Goal: Task Accomplishment & Management: Manage account settings

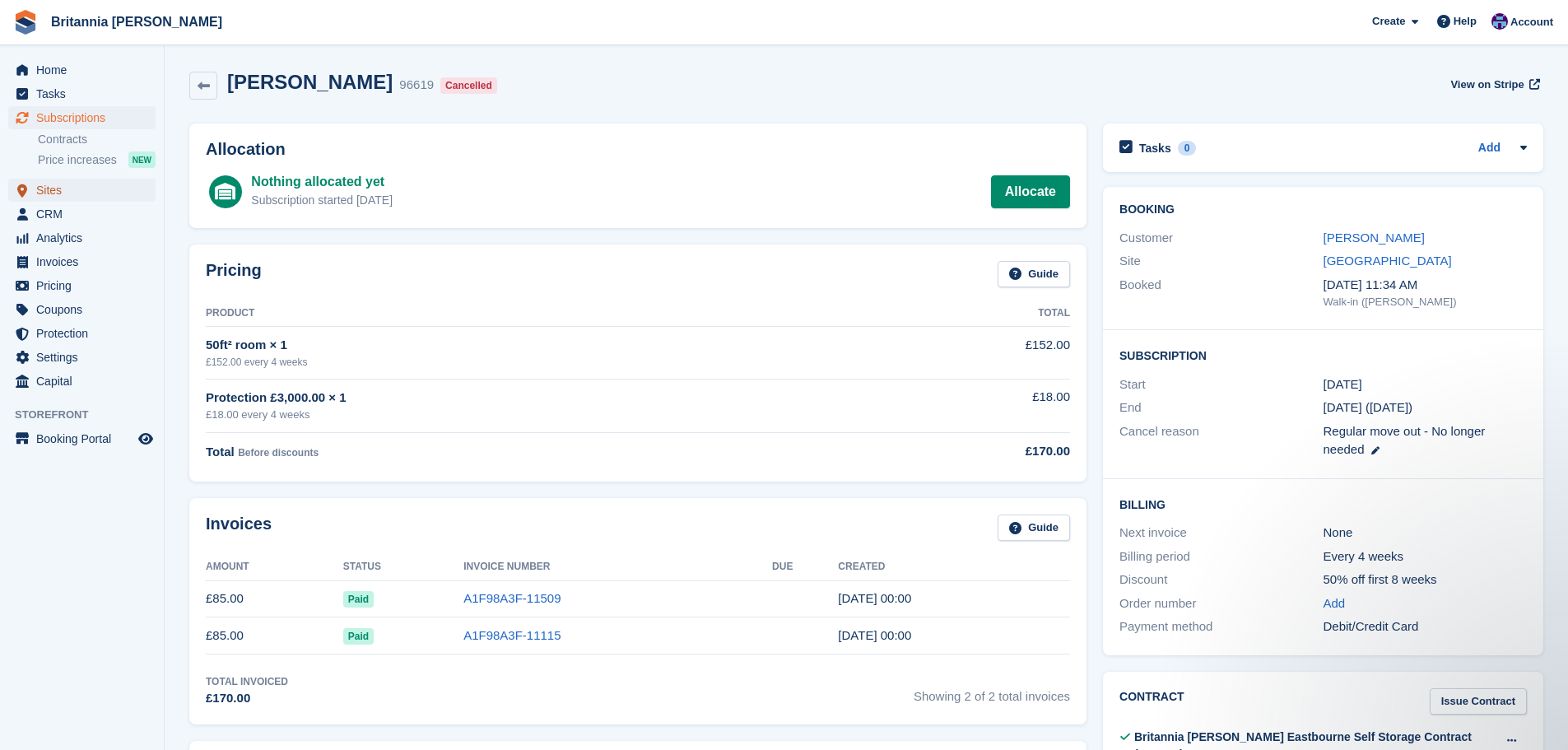
click at [42, 192] on span "Sites" at bounding box center [85, 190] width 99 height 23
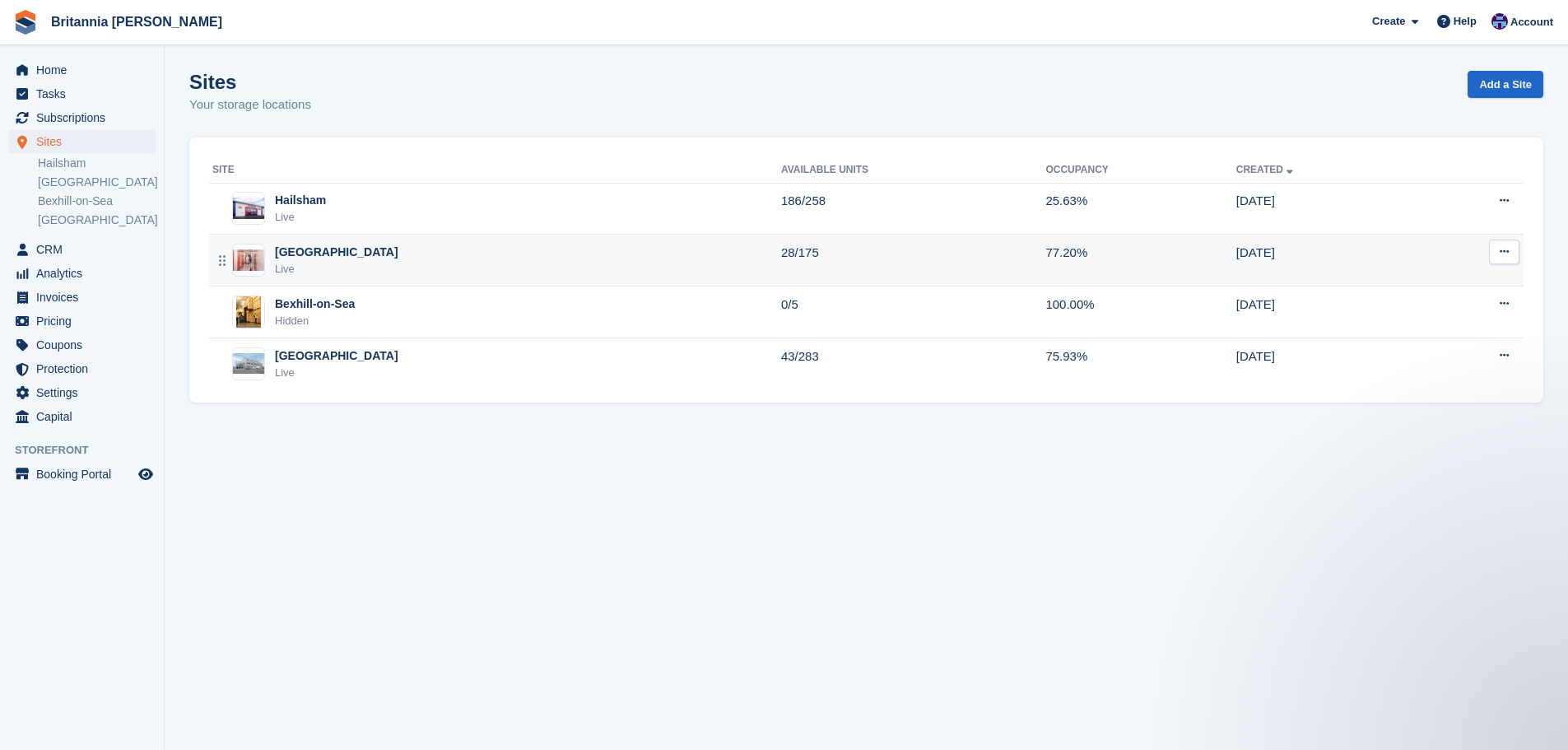
click at [343, 266] on div "Newhaven Live" at bounding box center [497, 261] width 568 height 34
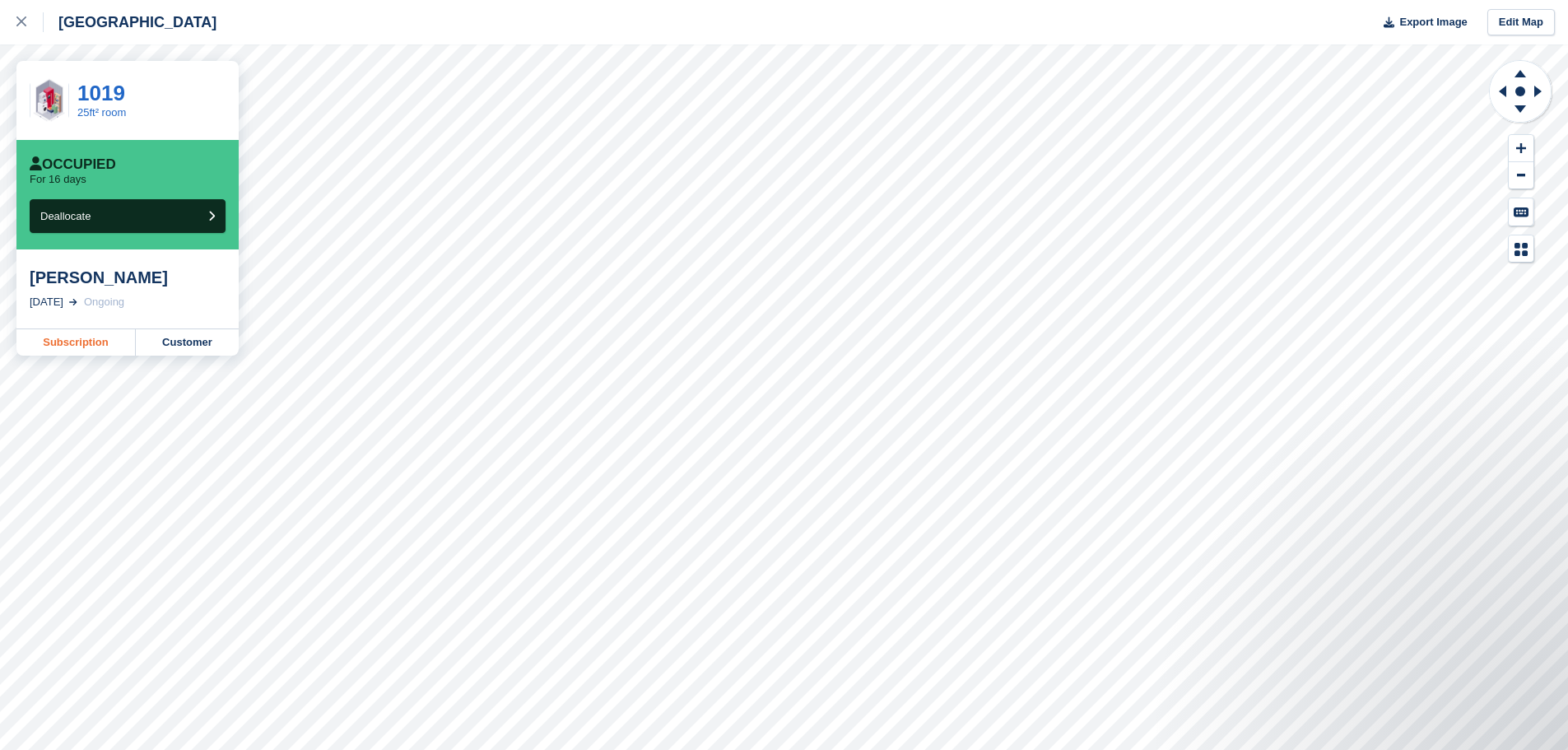
click at [99, 343] on link "Subscription" at bounding box center [76, 343] width 119 height 26
click at [94, 349] on link "Subscription" at bounding box center [76, 343] width 119 height 26
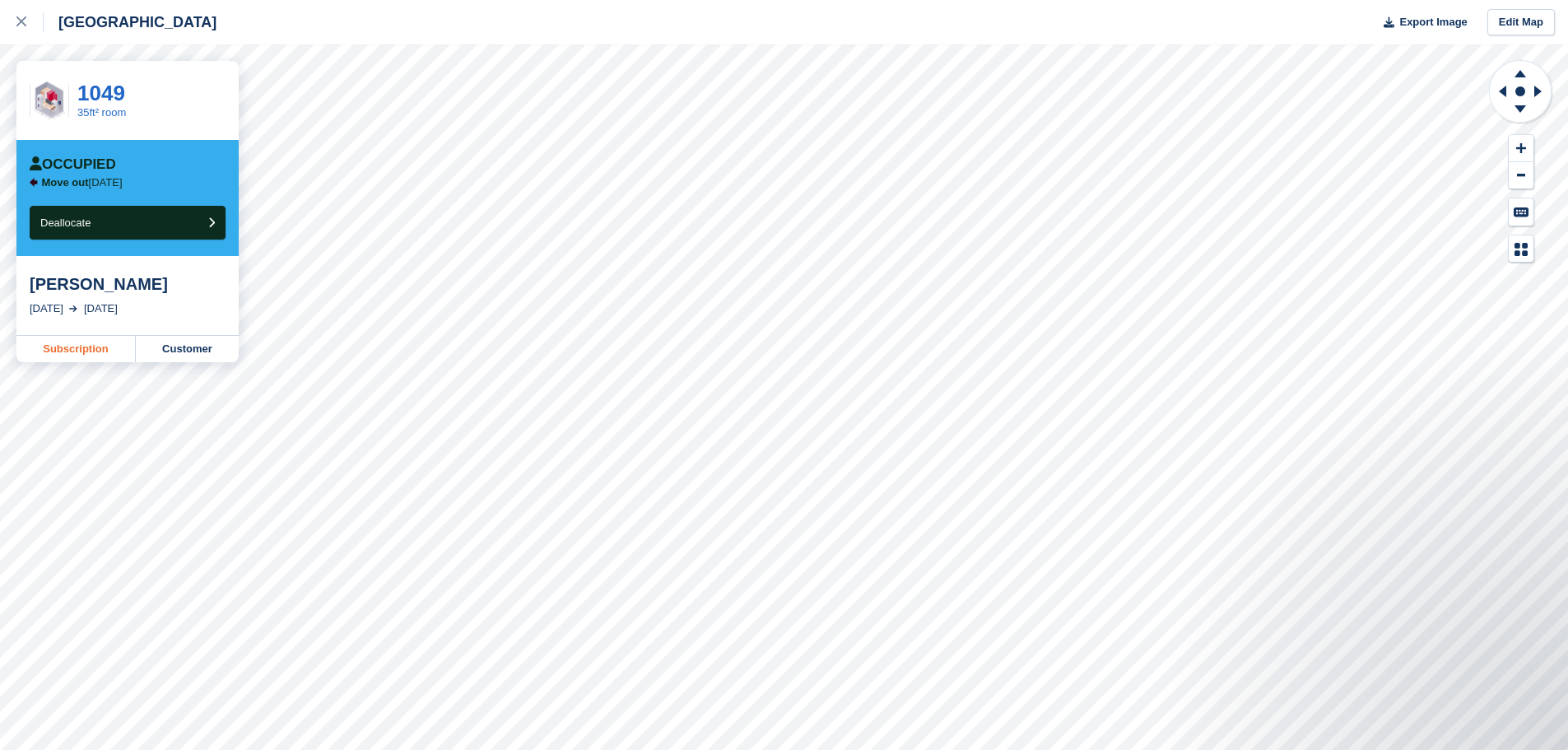
click at [75, 345] on link "Subscription" at bounding box center [76, 349] width 119 height 26
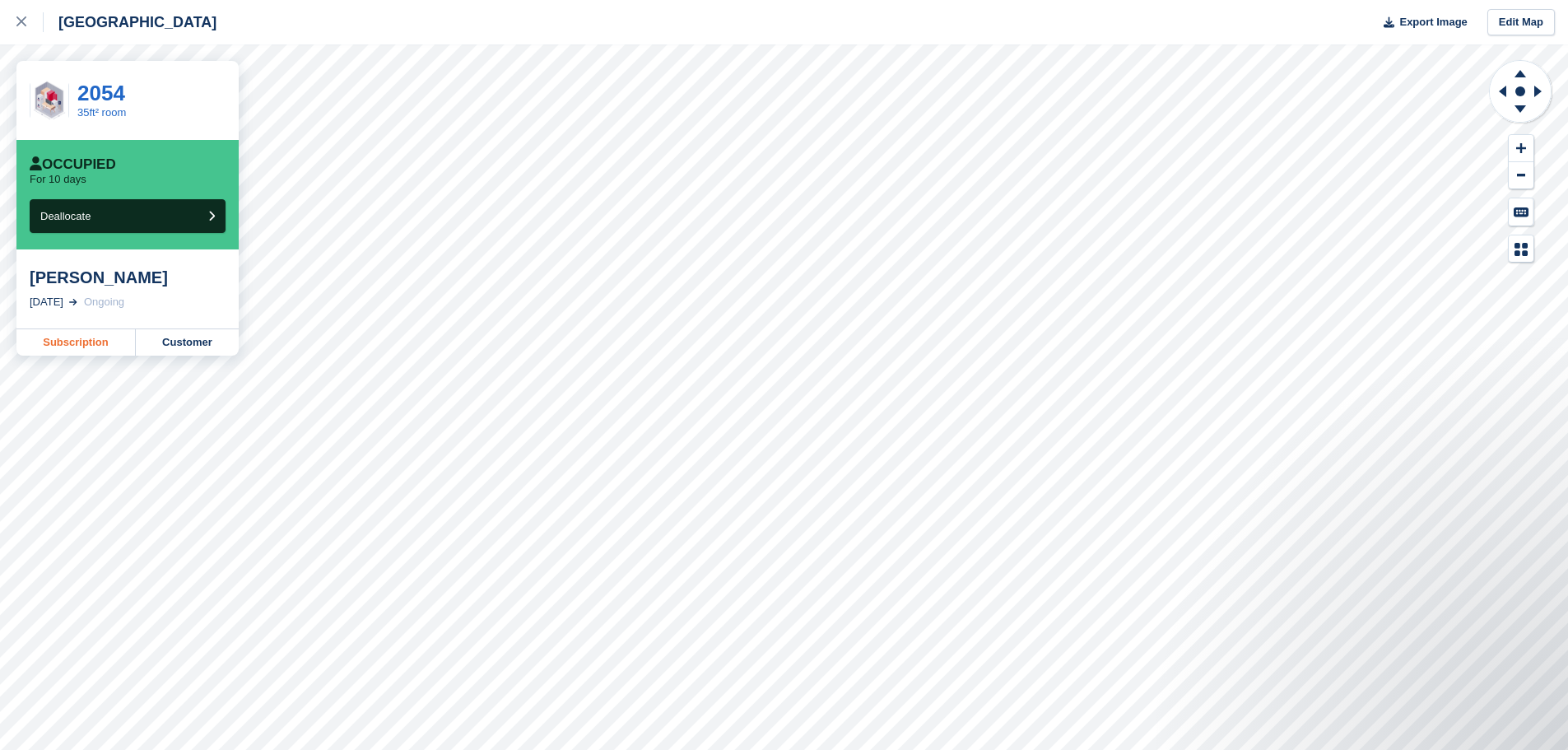
click at [93, 344] on link "Subscription" at bounding box center [76, 343] width 119 height 26
click at [11, 34] on link at bounding box center [22, 22] width 43 height 44
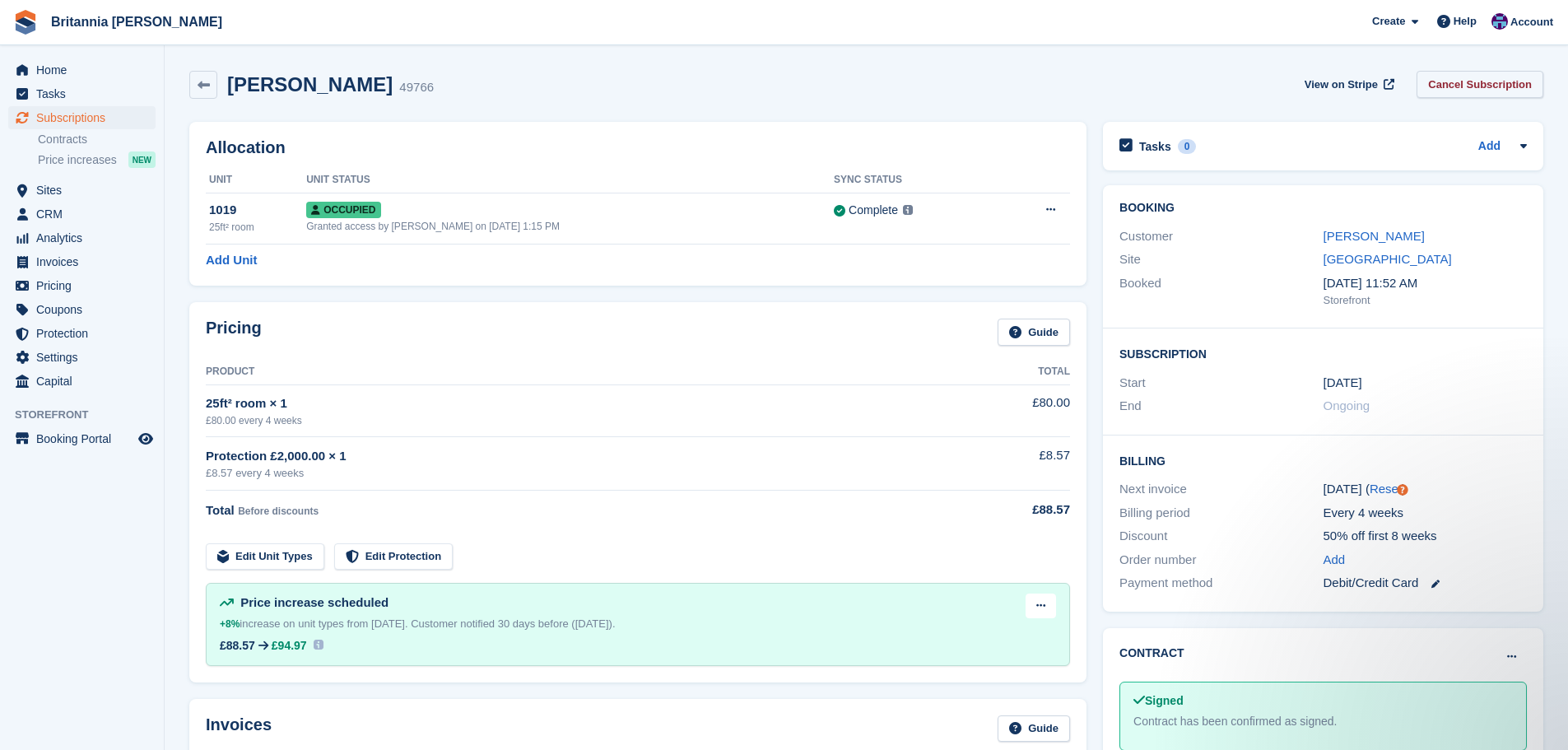
click at [1489, 73] on link "Cancel Subscription" at bounding box center [1479, 84] width 126 height 27
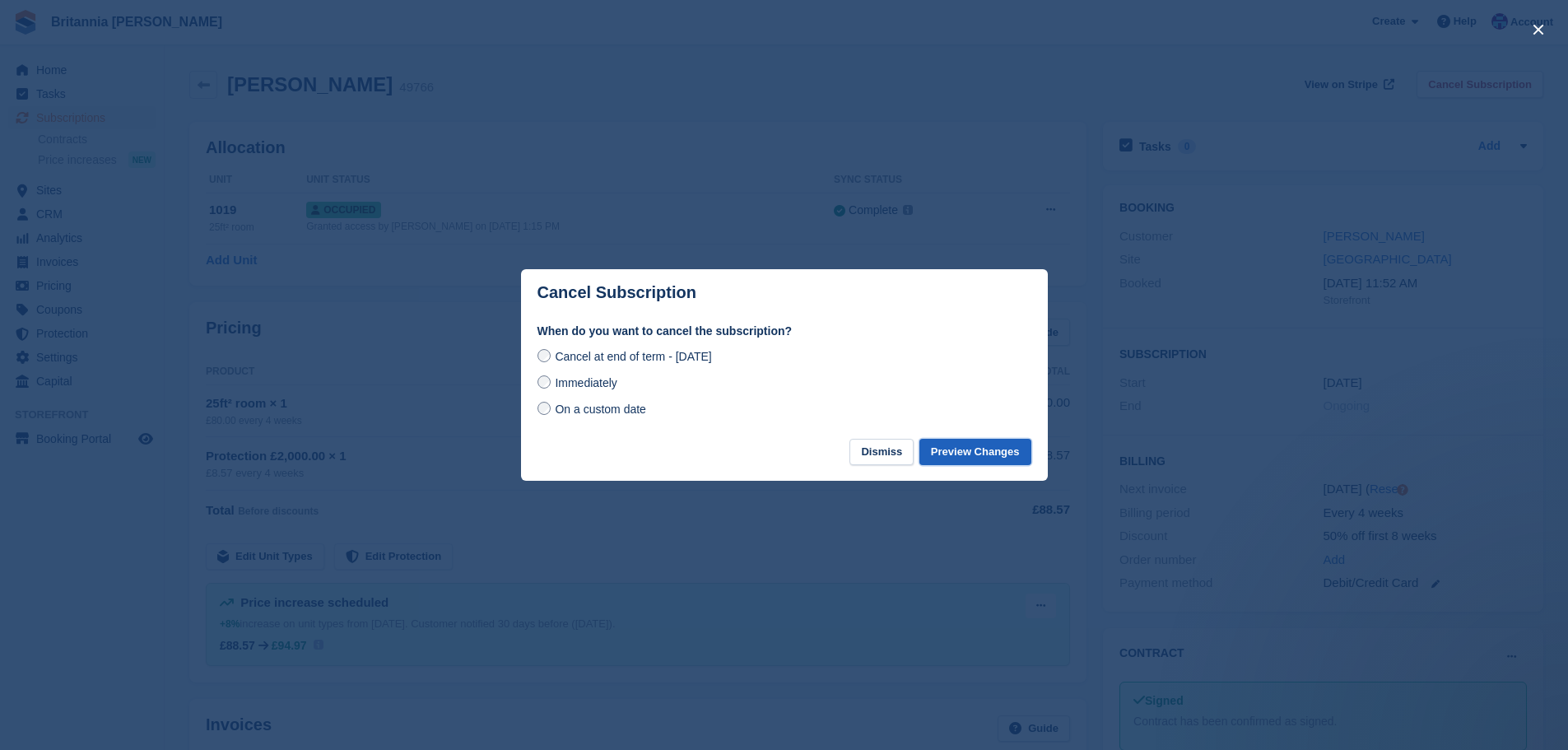
click at [998, 453] on button "Preview Changes" at bounding box center [975, 452] width 112 height 27
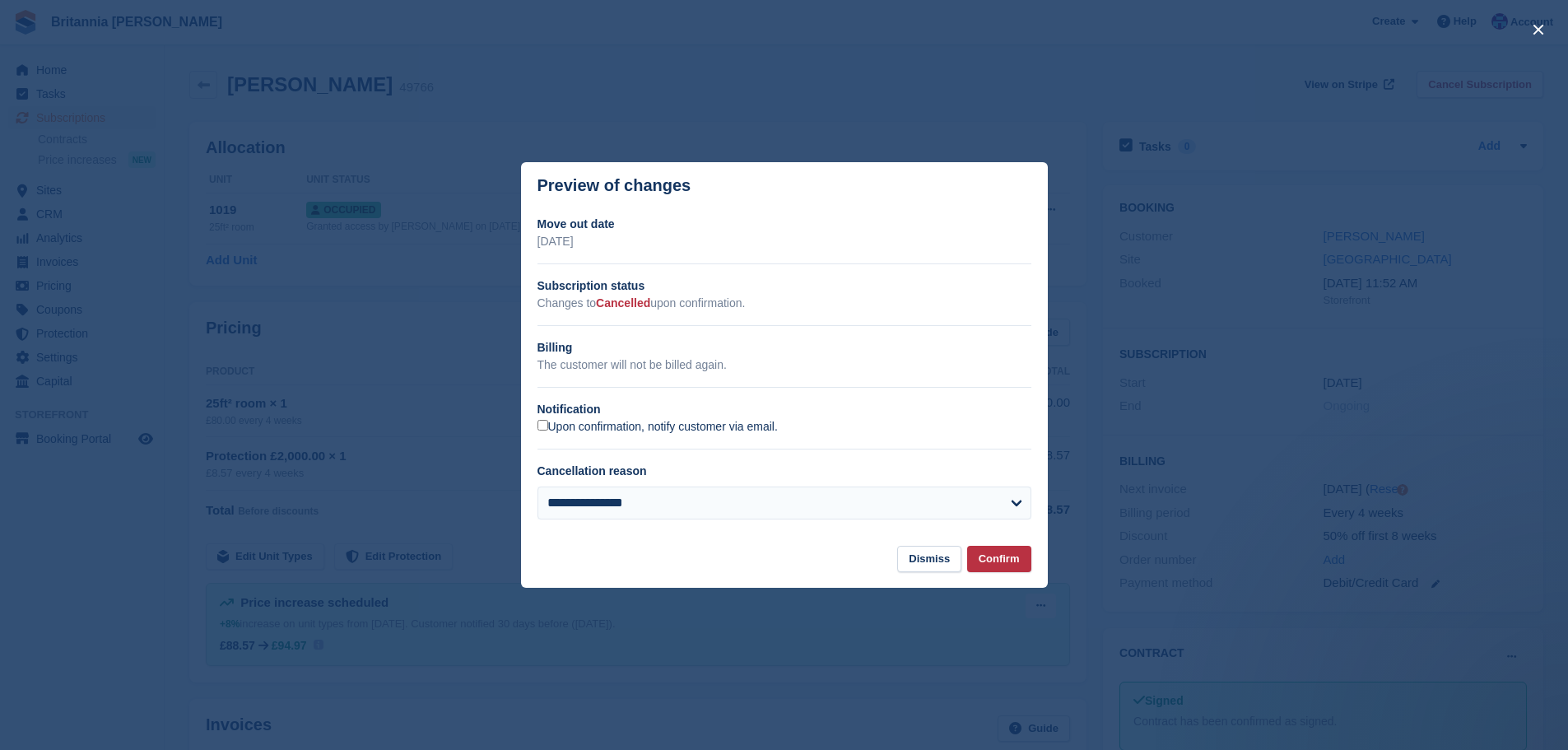
click at [715, 435] on label "Upon confirmation, notify customer via email." at bounding box center [657, 428] width 241 height 15
click at [733, 498] on select "**********" at bounding box center [784, 503] width 494 height 33
select select "**********"
click at [537, 487] on select "**********" at bounding box center [784, 503] width 494 height 33
click at [991, 561] on button "Confirm" at bounding box center [999, 559] width 64 height 27
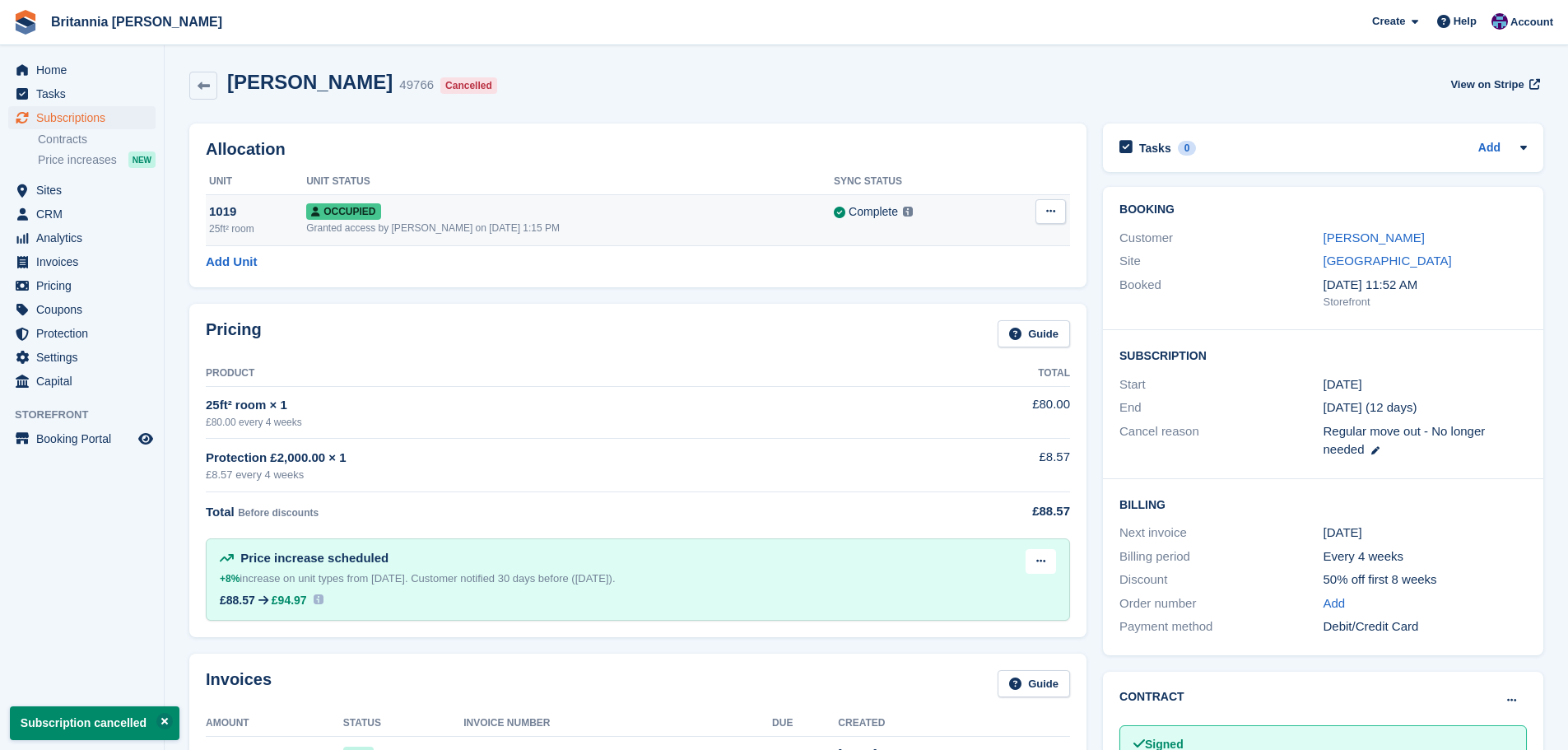
click at [1052, 216] on icon at bounding box center [1051, 211] width 9 height 10
click at [997, 281] on p "Deallocate" at bounding box center [986, 279] width 143 height 22
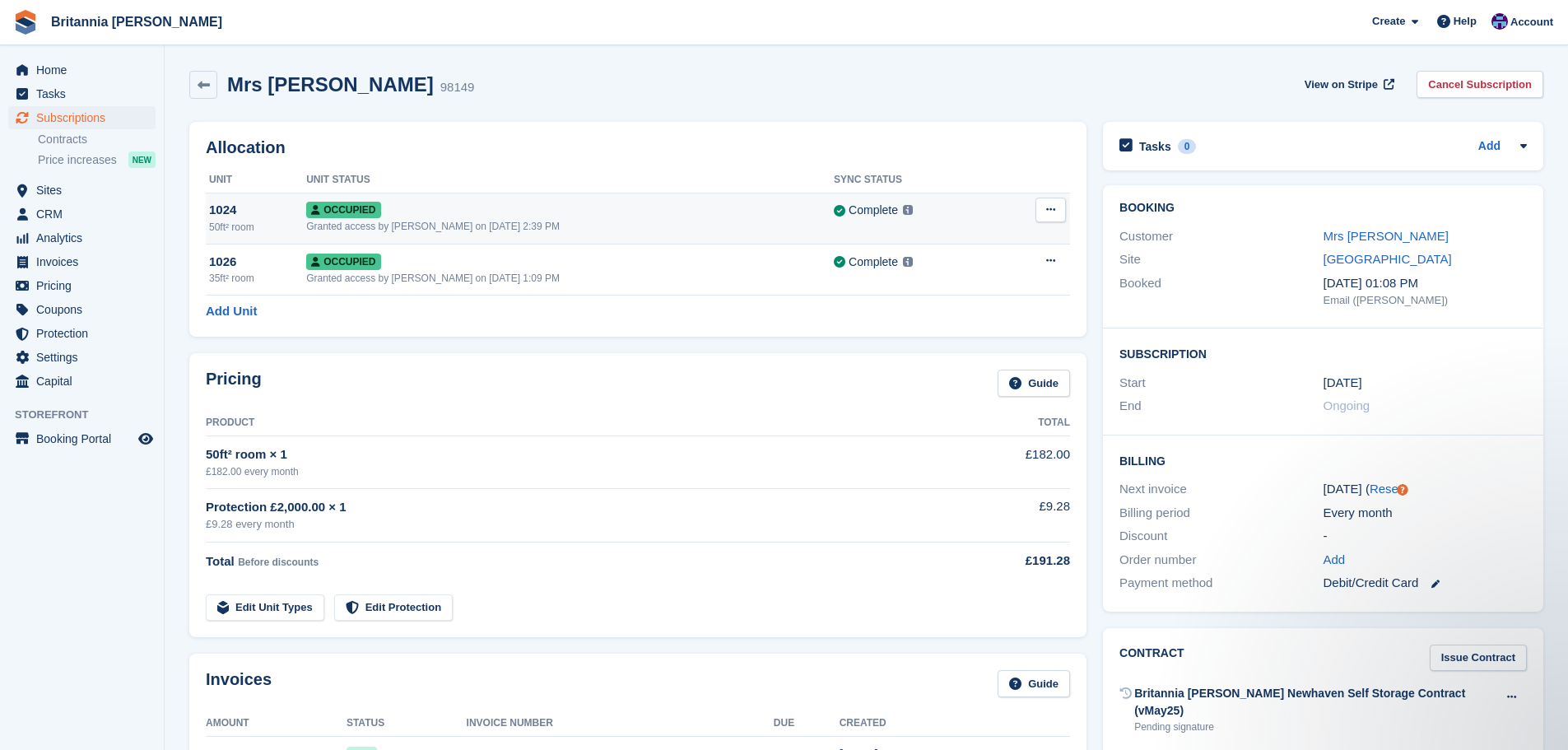
click at [1054, 207] on icon at bounding box center [1051, 209] width 9 height 10
click at [976, 279] on p "Deallocate" at bounding box center [986, 277] width 143 height 22
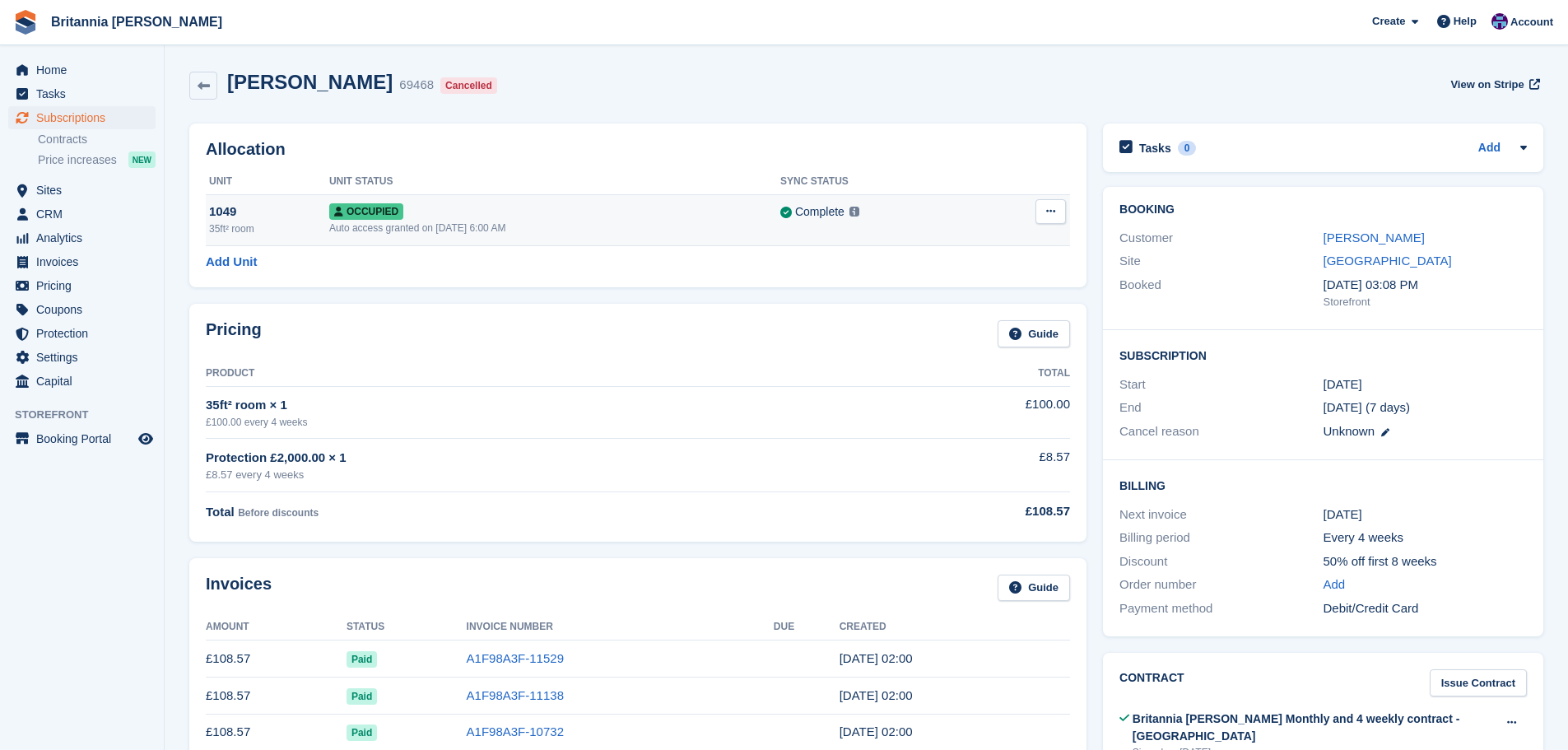
click at [1053, 204] on button at bounding box center [1051, 212] width 30 height 25
click at [969, 277] on p "Deallocate" at bounding box center [986, 279] width 143 height 22
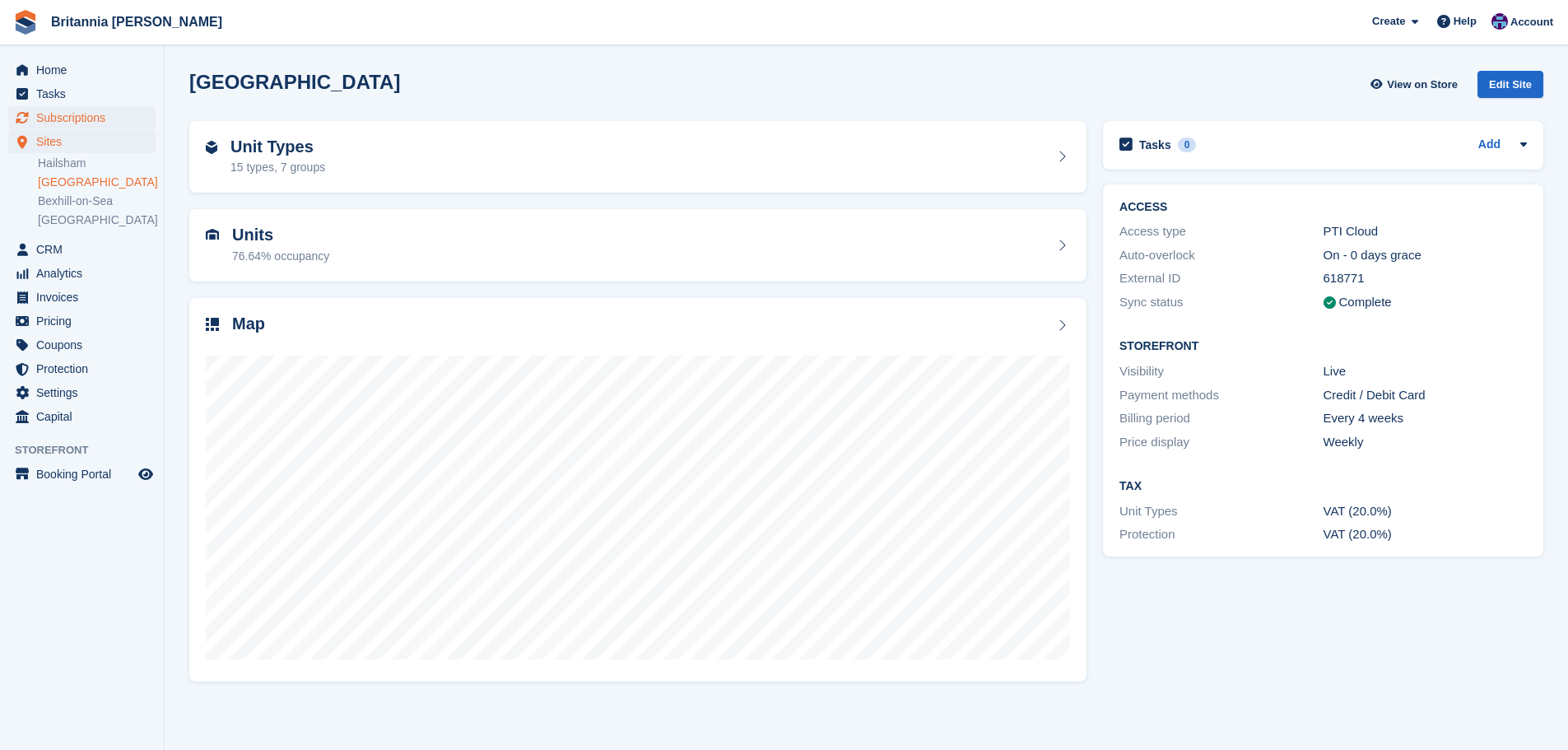
click at [60, 113] on span "Subscriptions" at bounding box center [85, 117] width 99 height 23
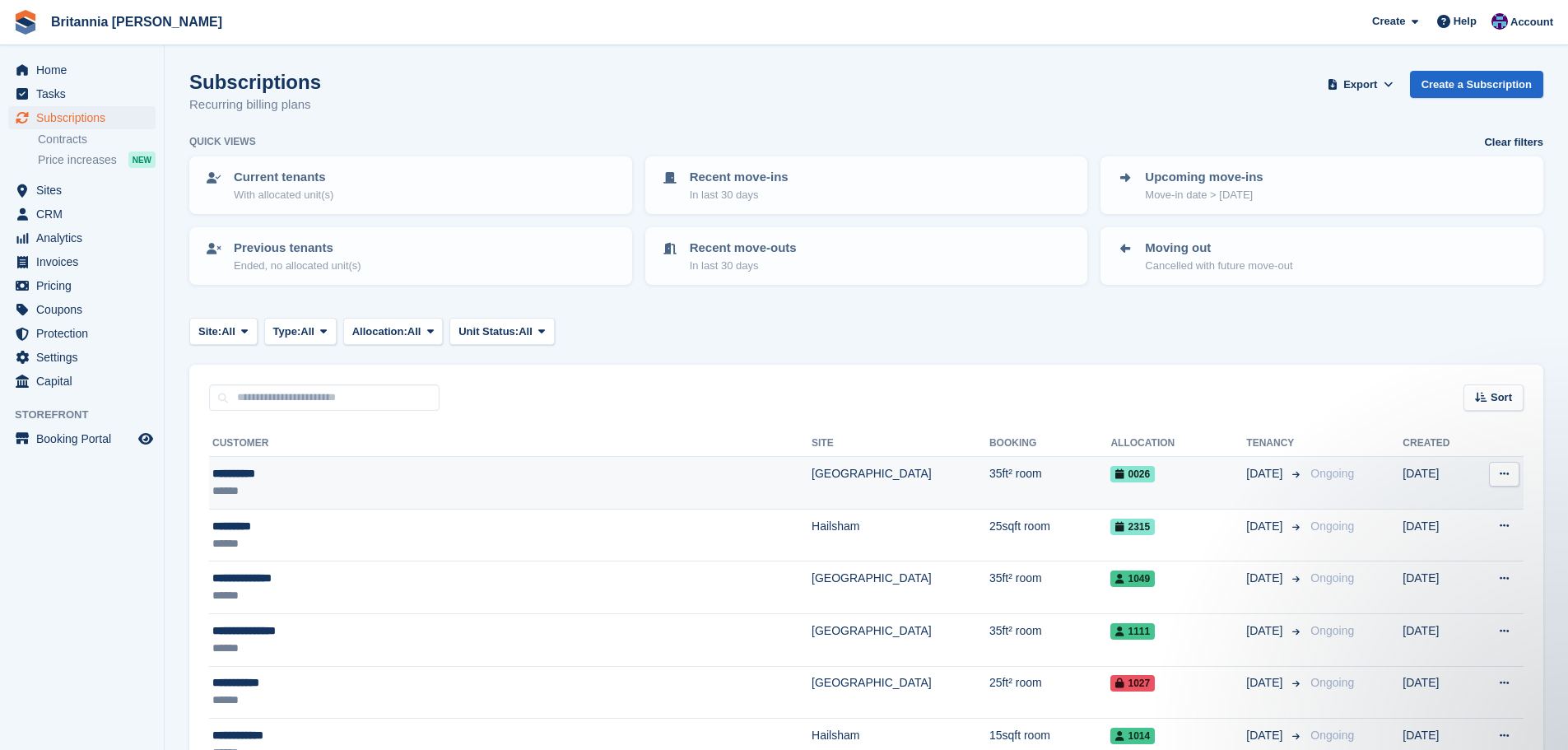
click at [463, 472] on div "**********" at bounding box center [413, 474] width 403 height 17
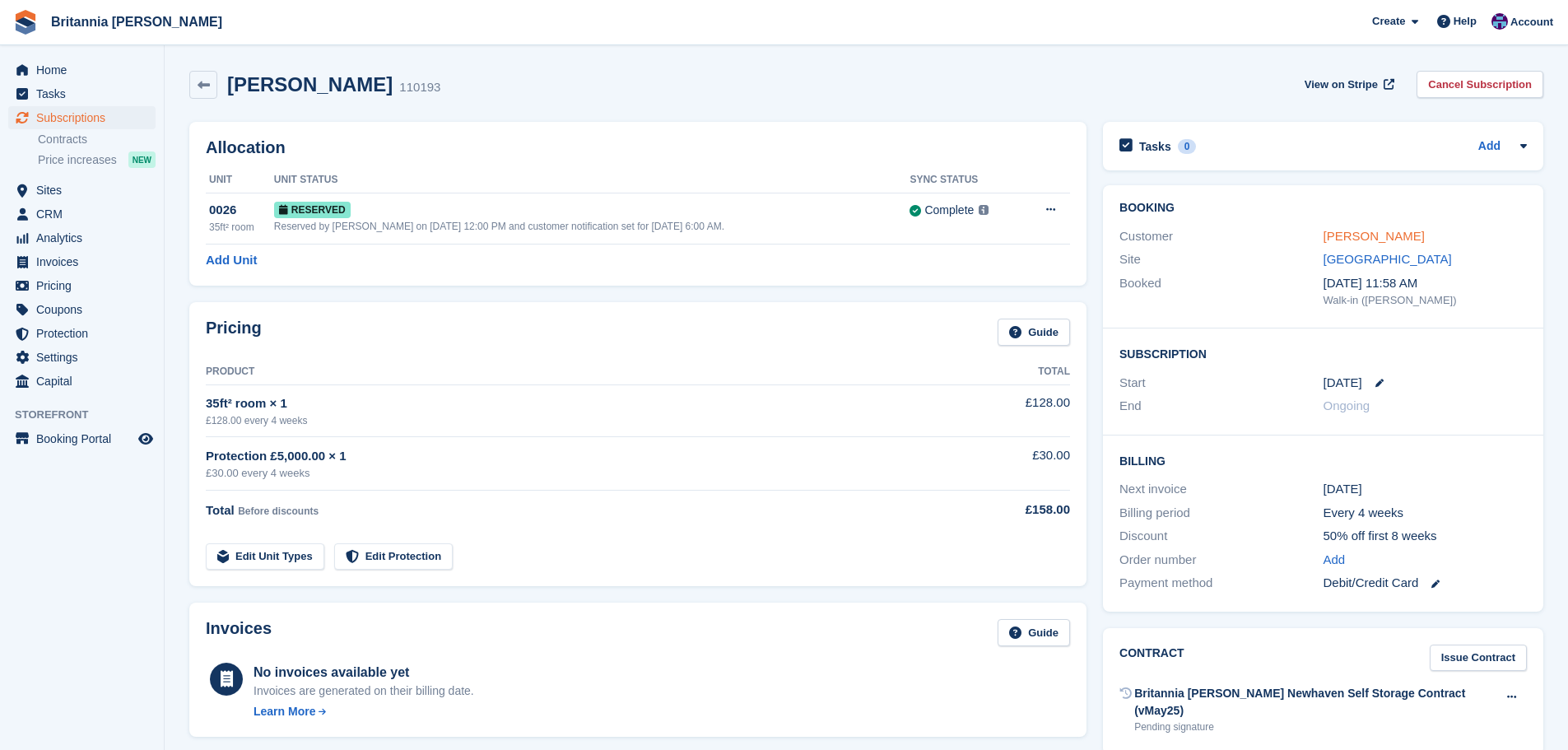
click at [1350, 233] on link "Alan Busby" at bounding box center [1374, 235] width 101 height 14
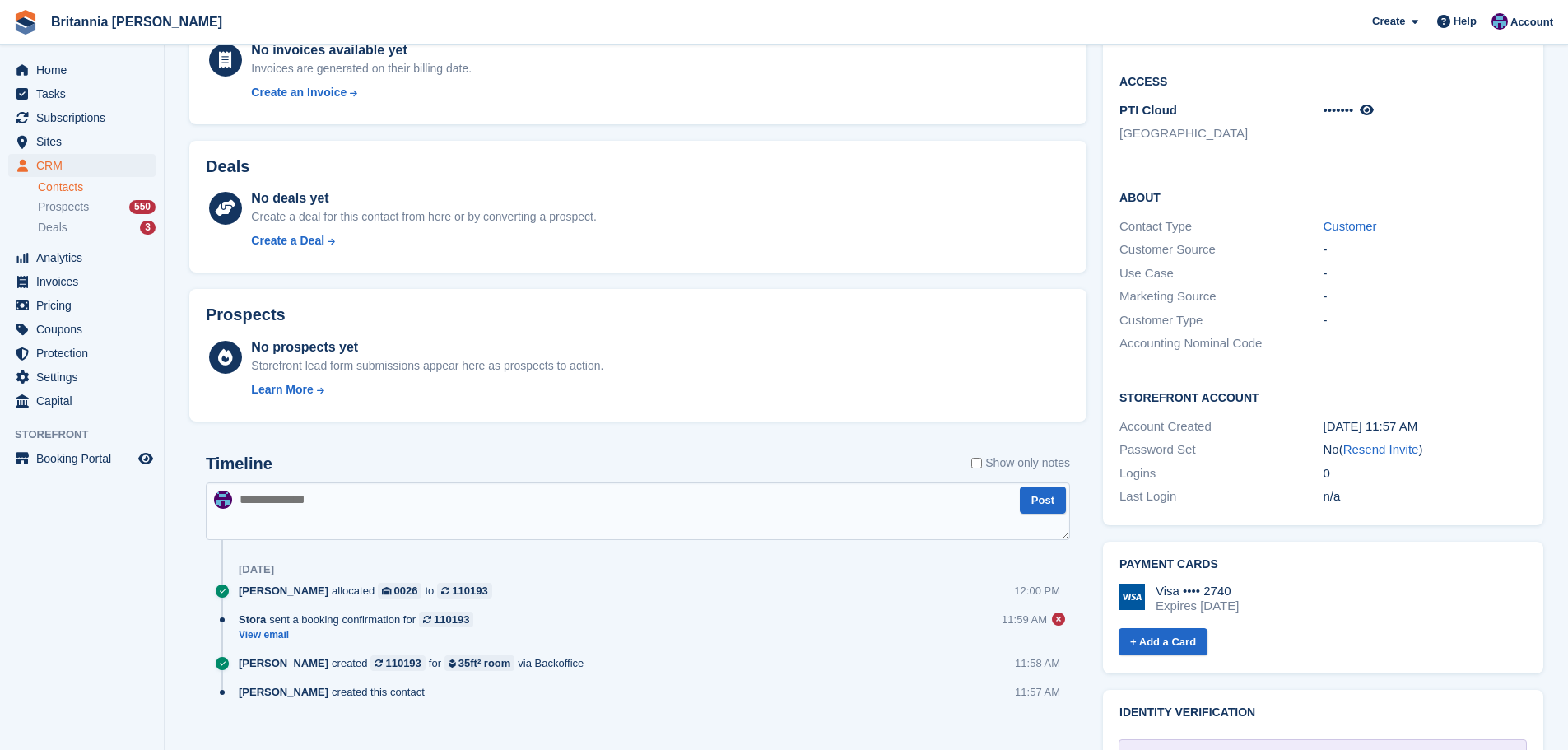
scroll to position [412, 0]
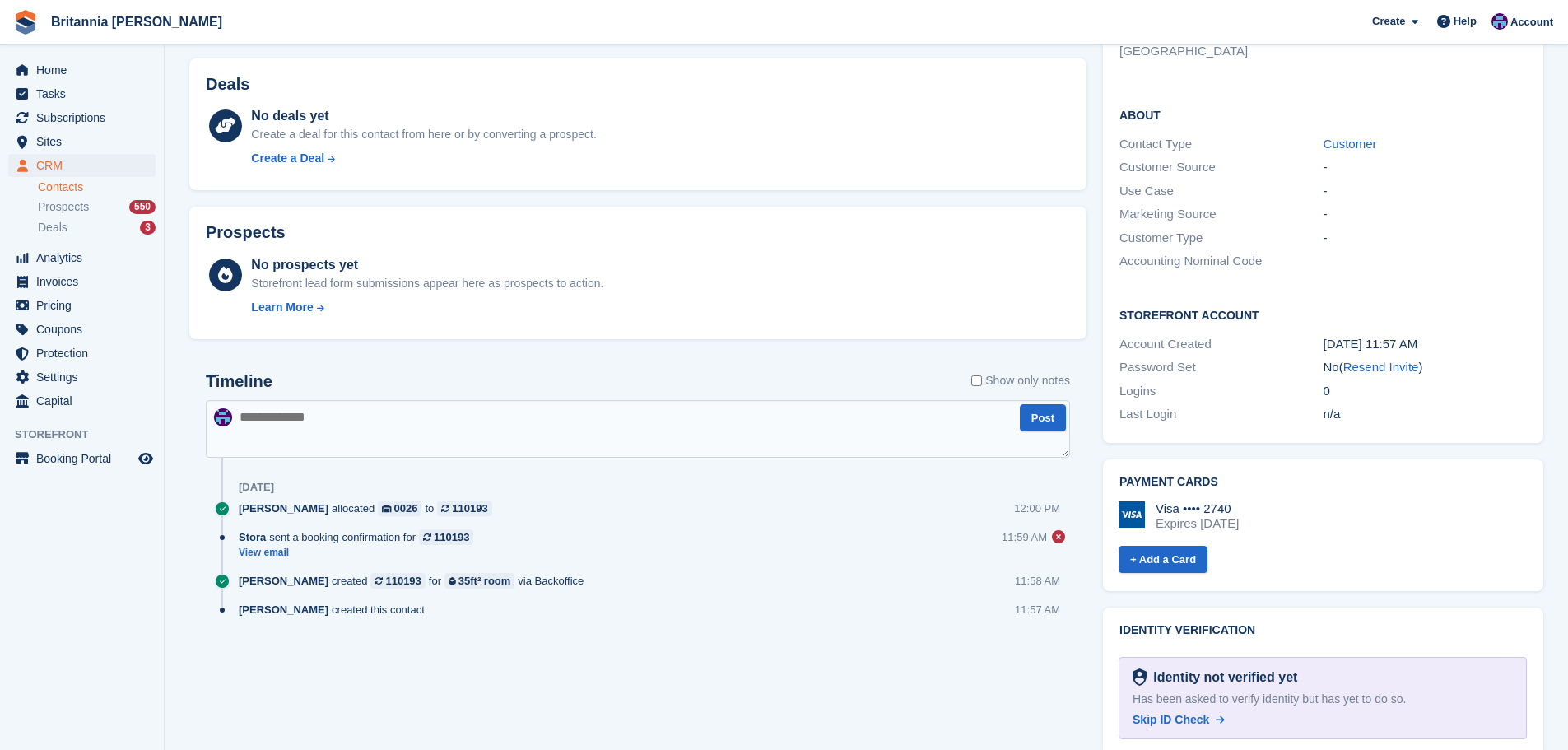
click at [1378, 360] on link "Resend Invite" at bounding box center [1381, 366] width 76 height 14
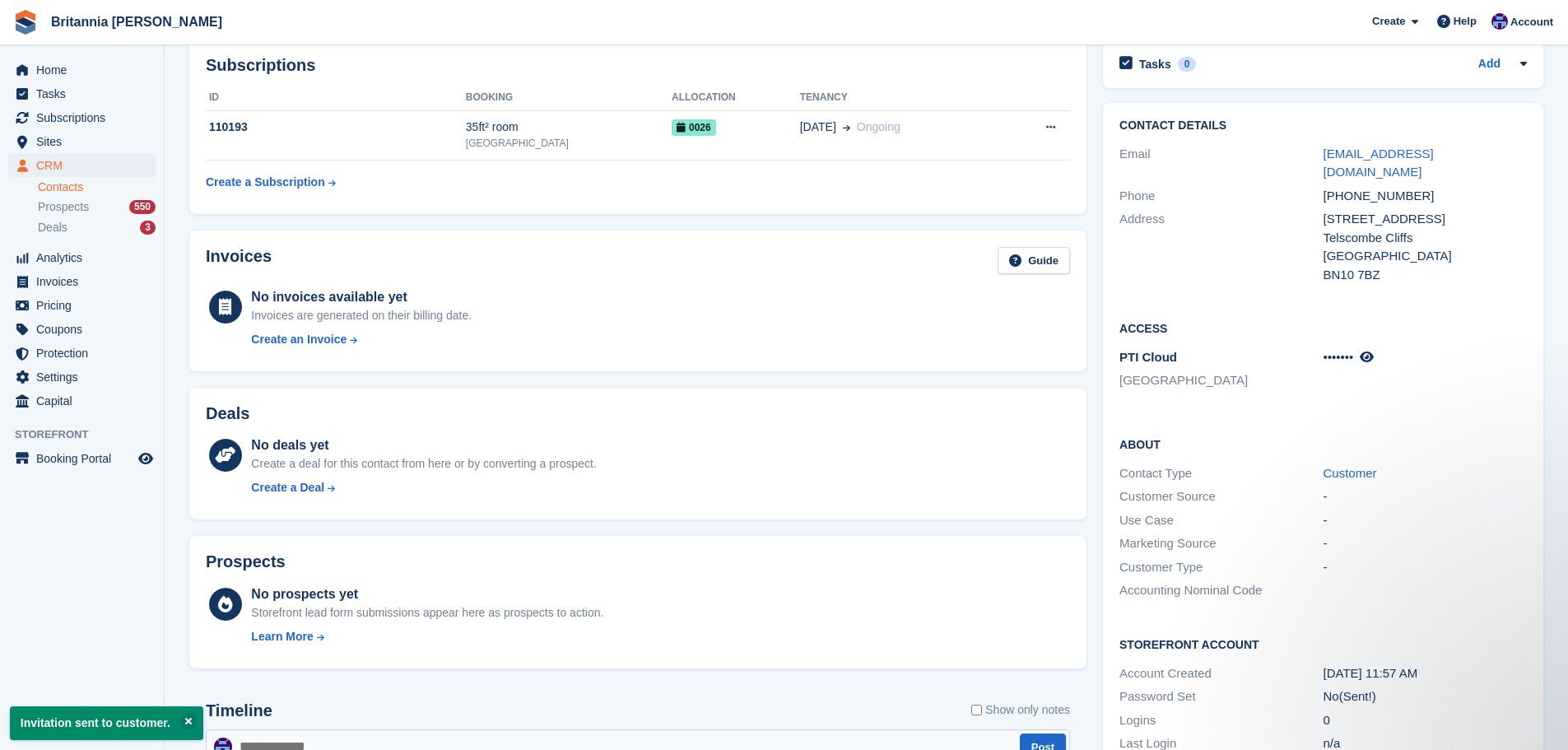
scroll to position [0, 0]
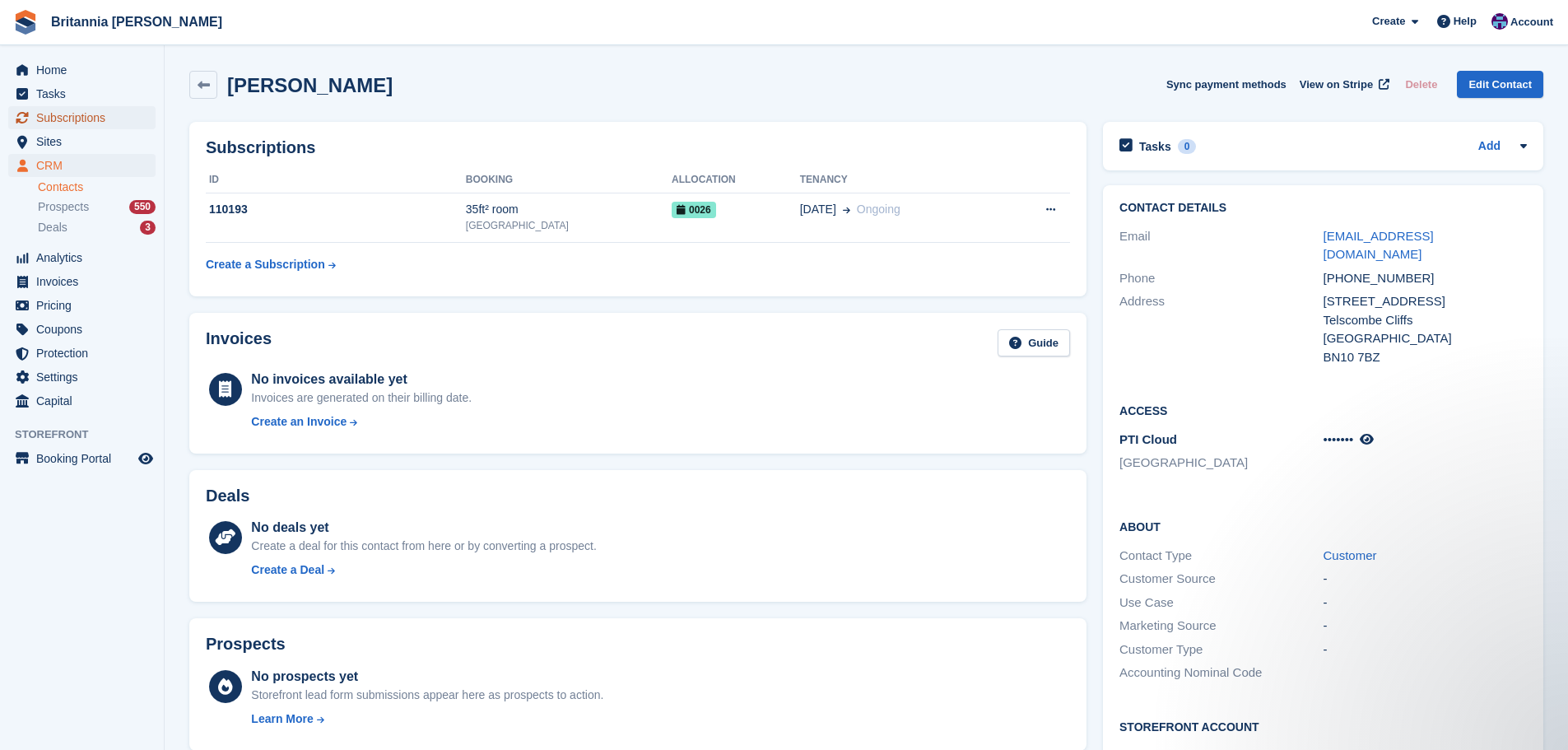
click at [104, 123] on span "Subscriptions" at bounding box center [85, 117] width 99 height 23
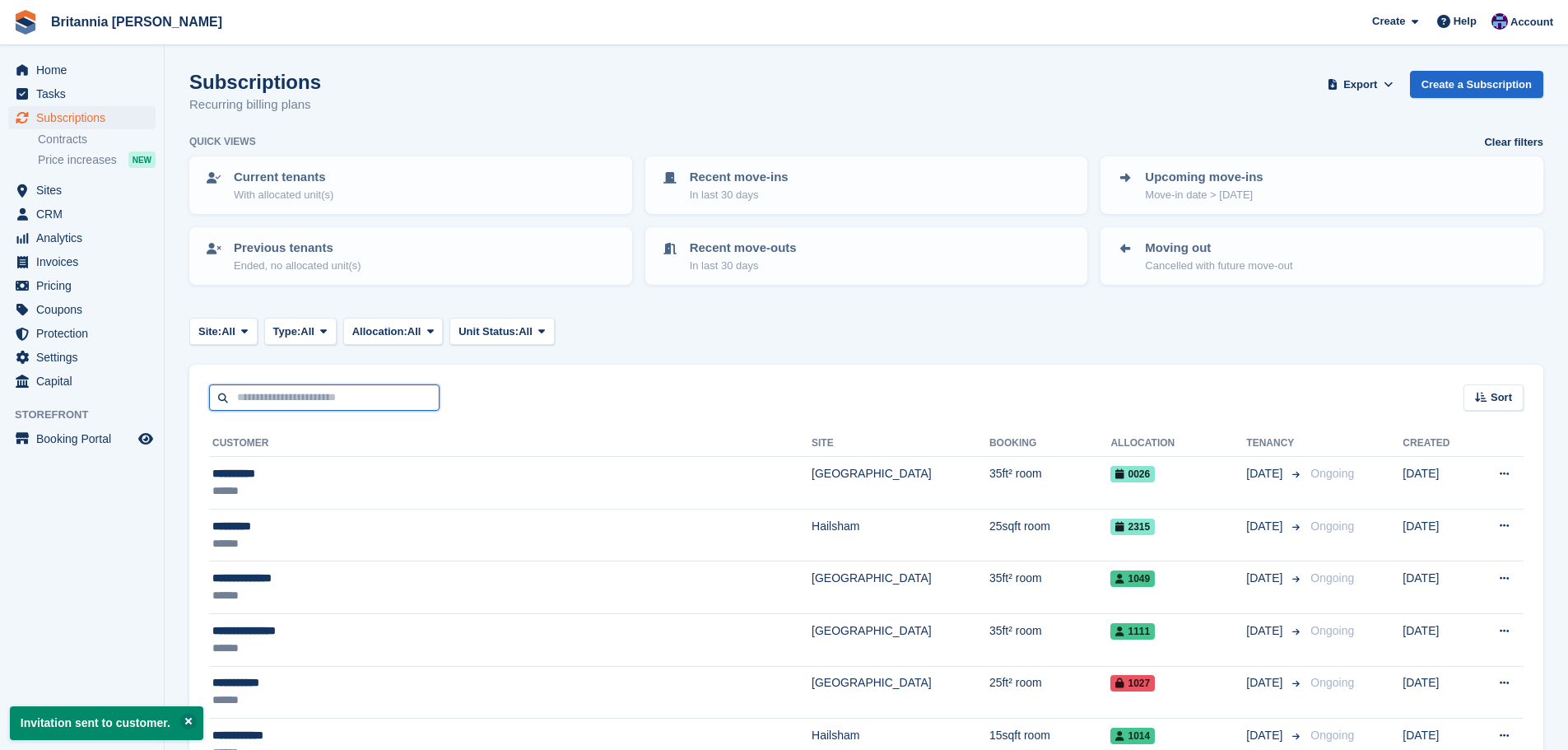
click at [336, 400] on input "text" at bounding box center [324, 398] width 230 height 27
type input "******"
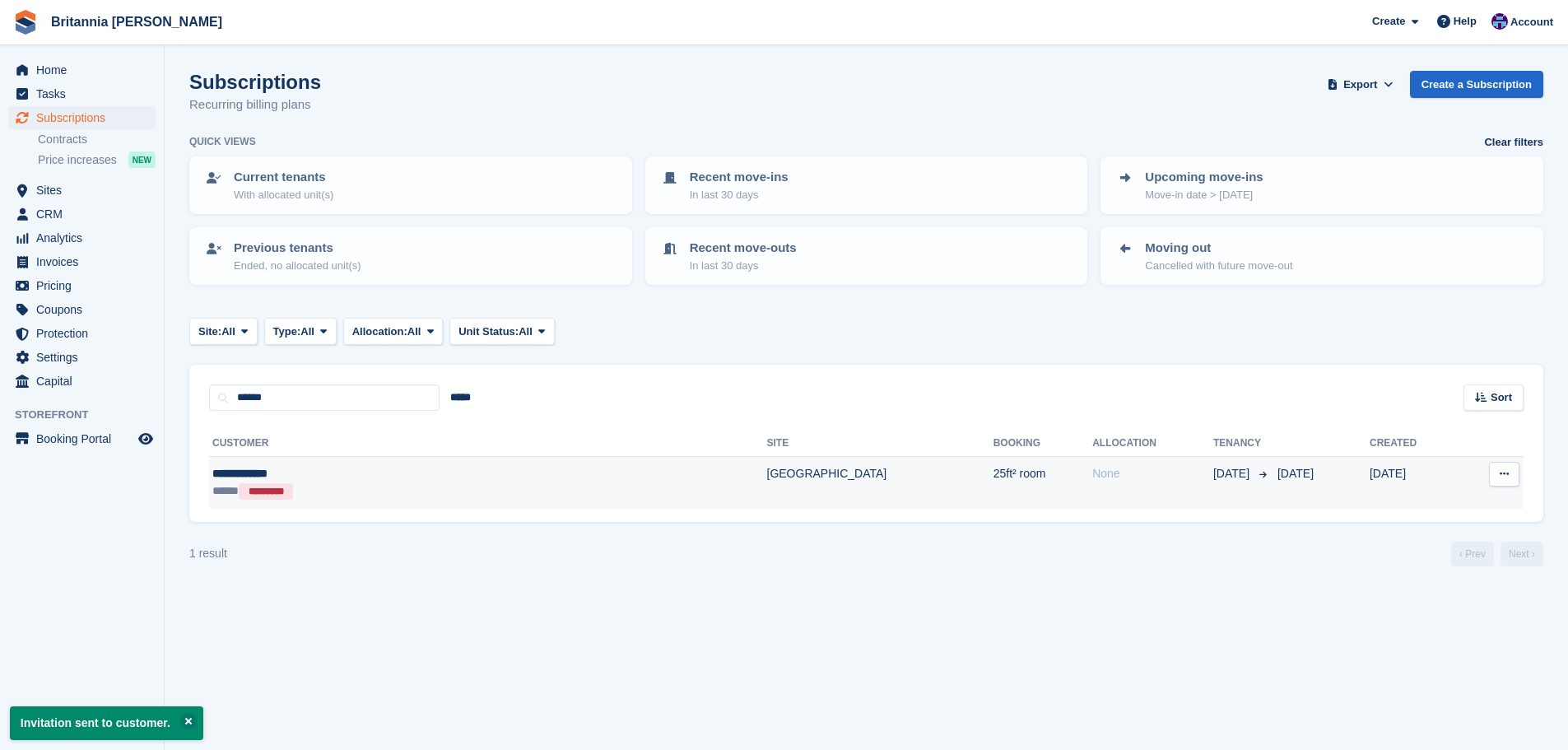
click at [993, 469] on td "25ft² room" at bounding box center [1042, 483] width 99 height 52
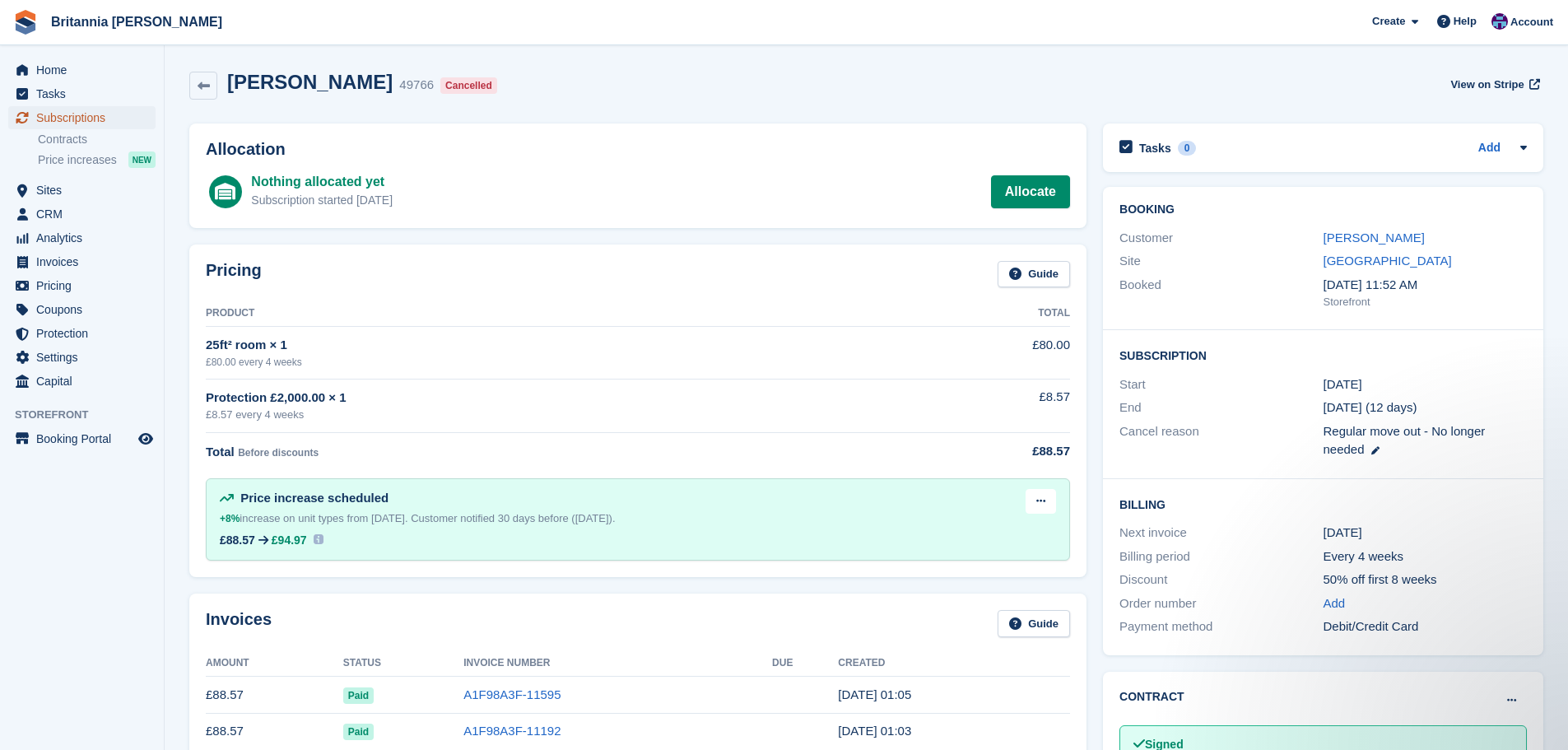
click at [79, 117] on span "Subscriptions" at bounding box center [85, 117] width 99 height 23
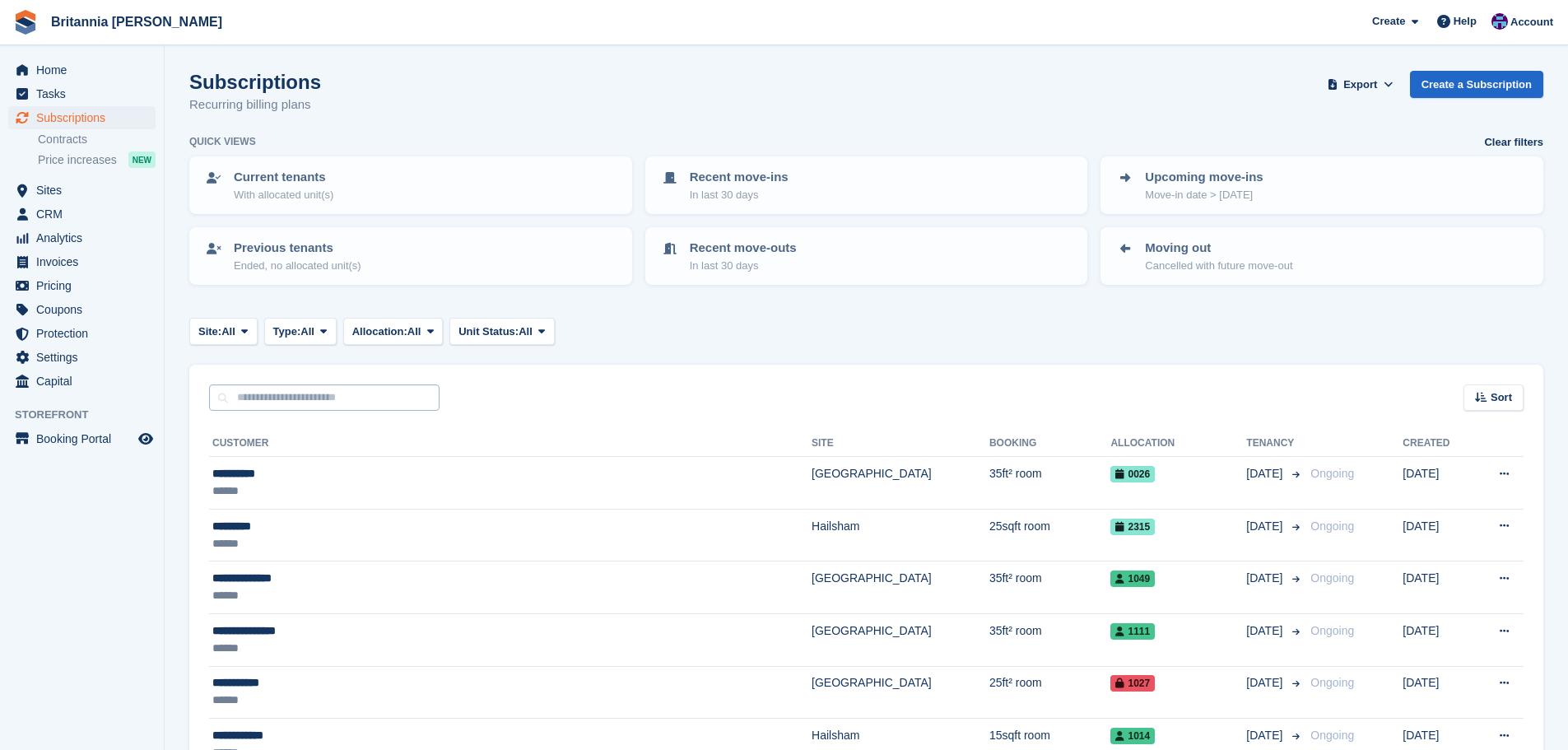
click at [325, 408] on input "text" at bounding box center [324, 398] width 230 height 27
type input "*****"
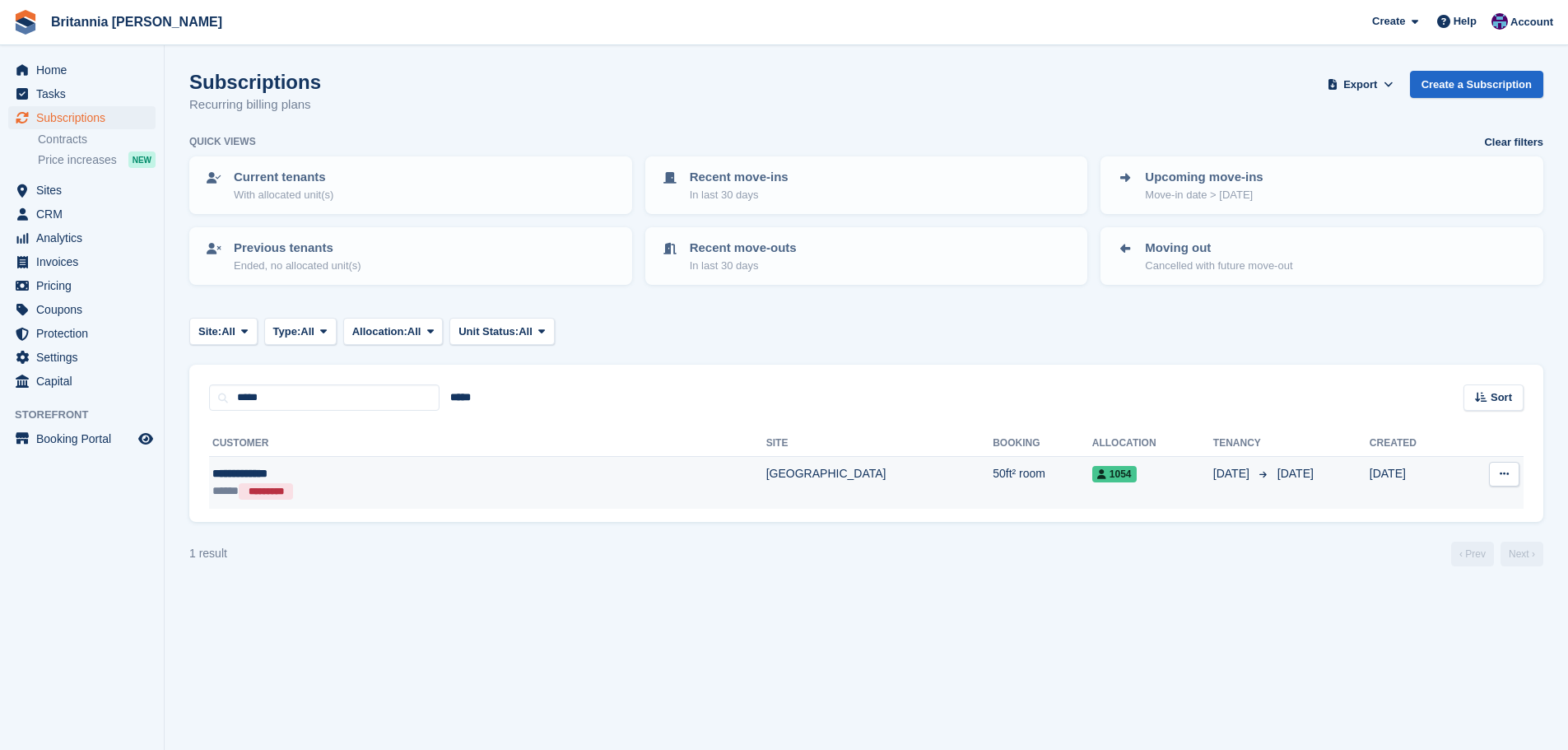
click at [767, 484] on td "[GEOGRAPHIC_DATA]" at bounding box center [880, 483] width 227 height 52
